Goal: Communication & Community: Answer question/provide support

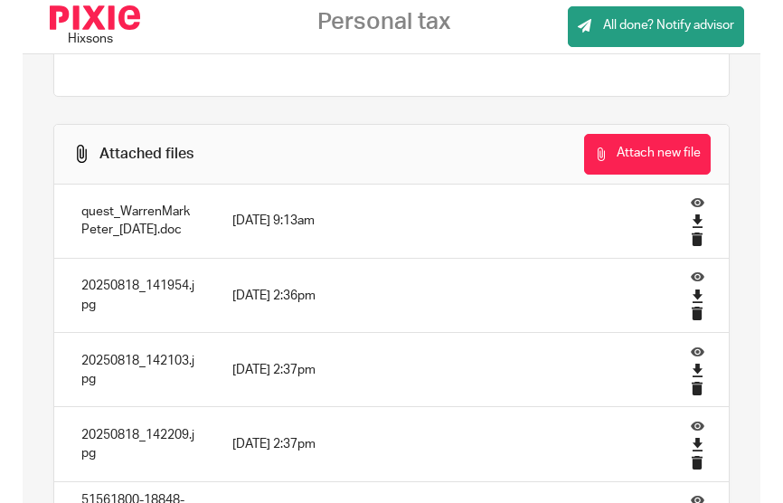
scroll to position [172, 0]
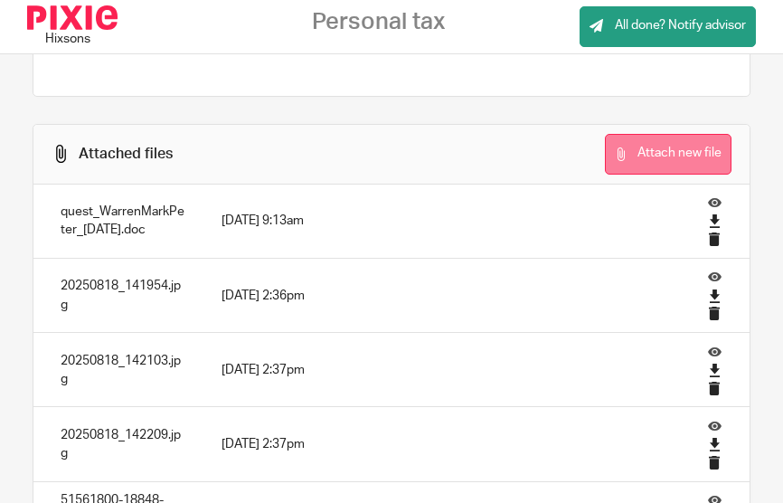
click at [618, 144] on button "Attach new file" at bounding box center [668, 154] width 127 height 41
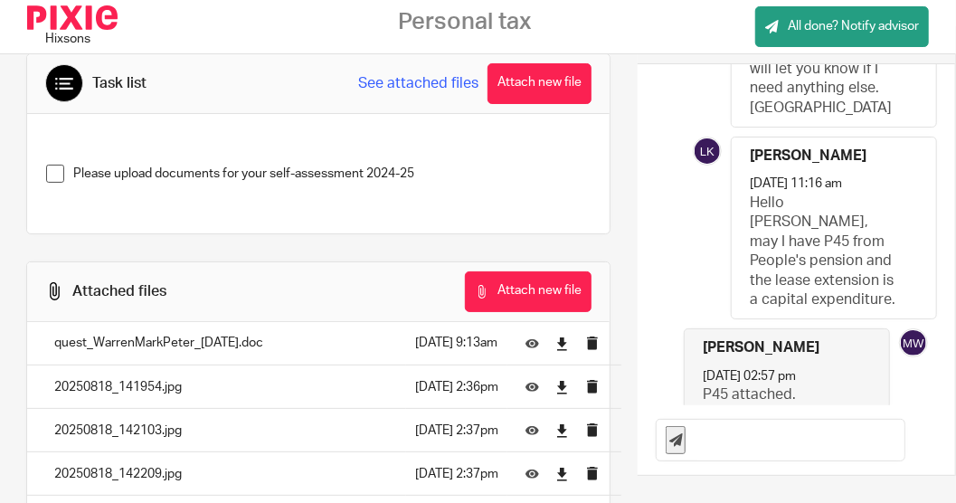
scroll to position [613, 0]
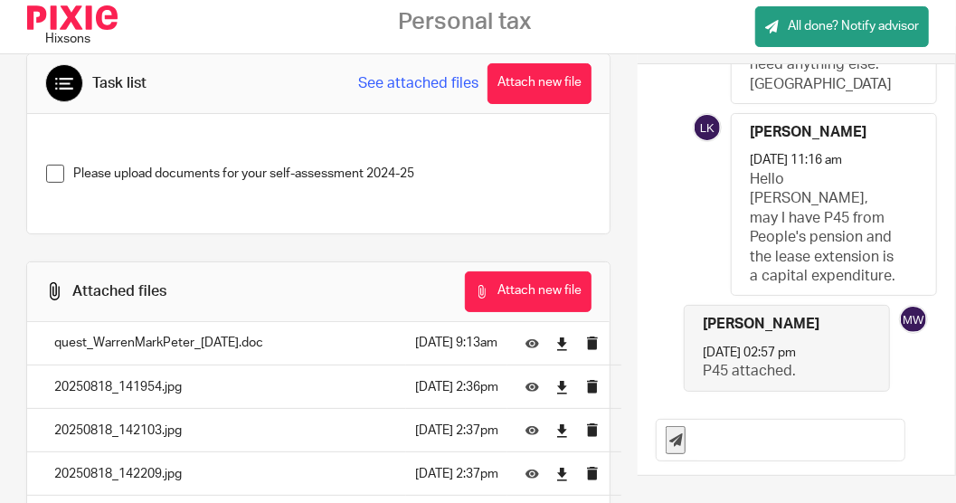
click at [711, 438] on input "text" at bounding box center [798, 440] width 209 height 41
type input "I have just received EIS 5 cert which I have attached."
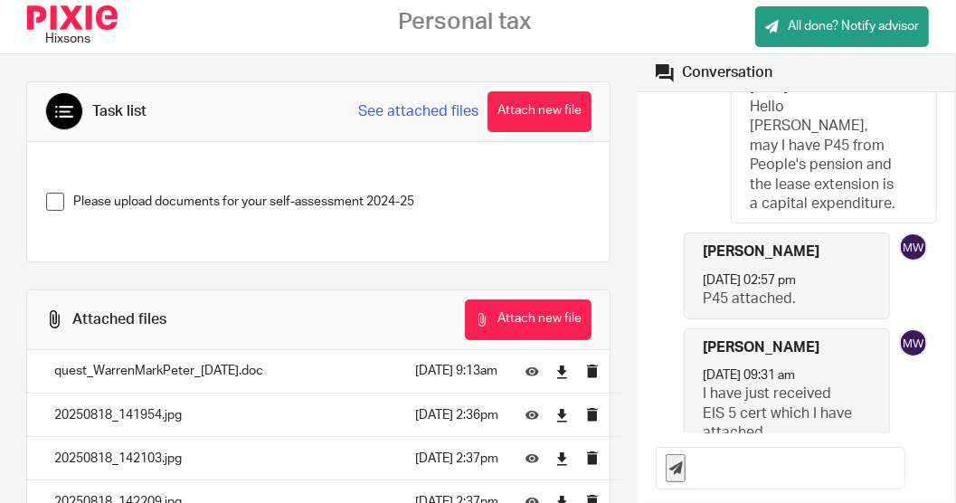
scroll to position [729, 0]
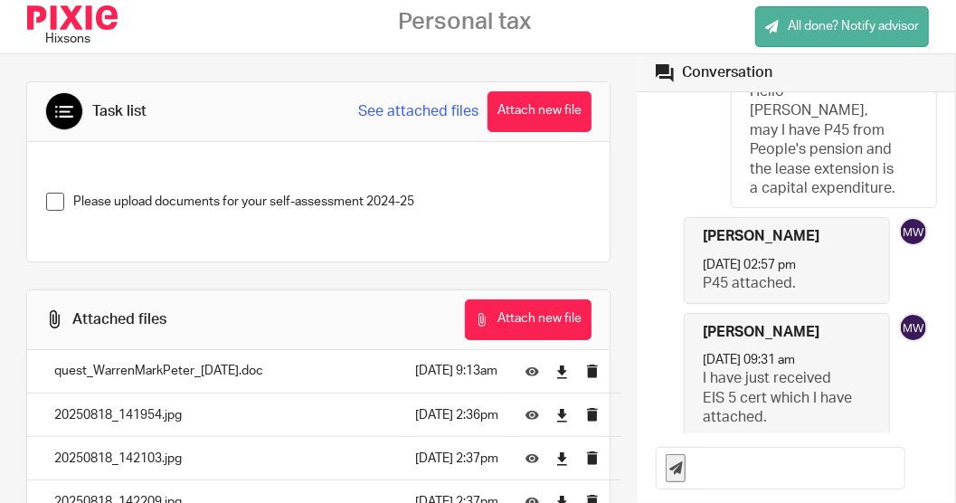
click at [782, 26] on span "All done? Notify advisor" at bounding box center [853, 26] width 131 height 18
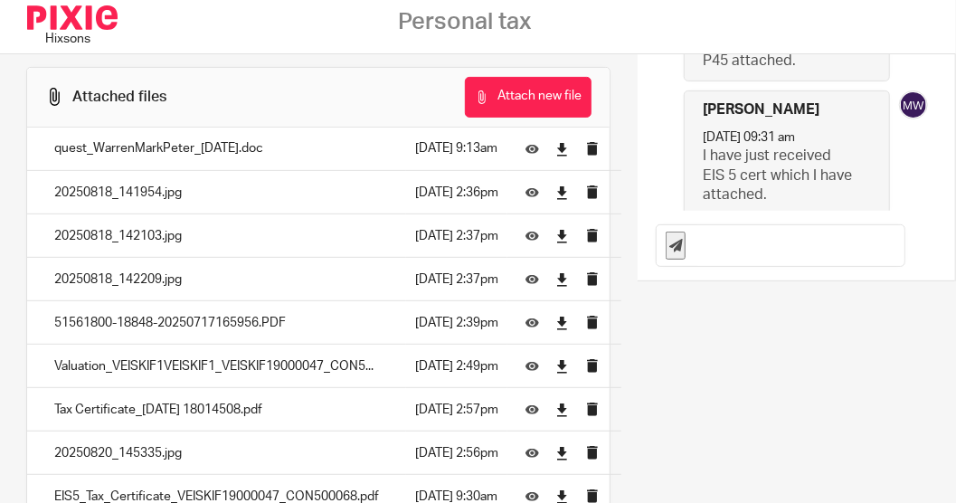
scroll to position [0, 0]
